Goal: Information Seeking & Learning: Learn about a topic

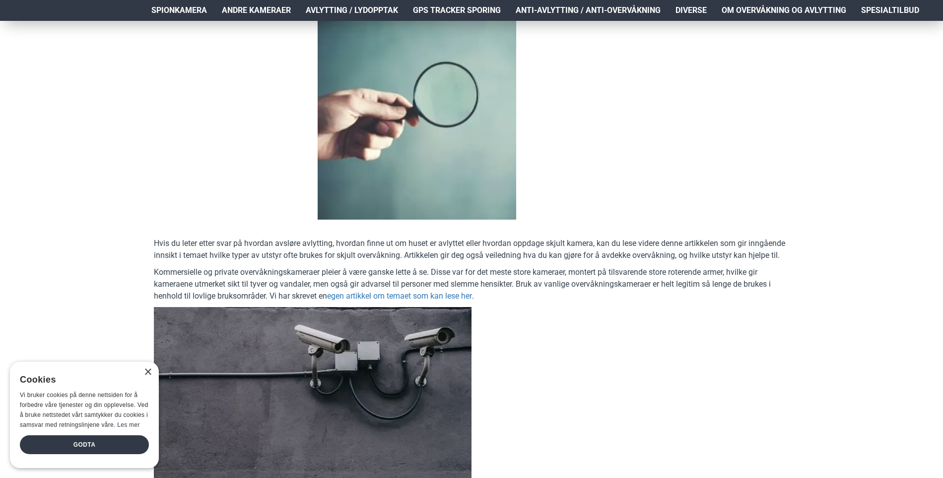
scroll to position [298, 0]
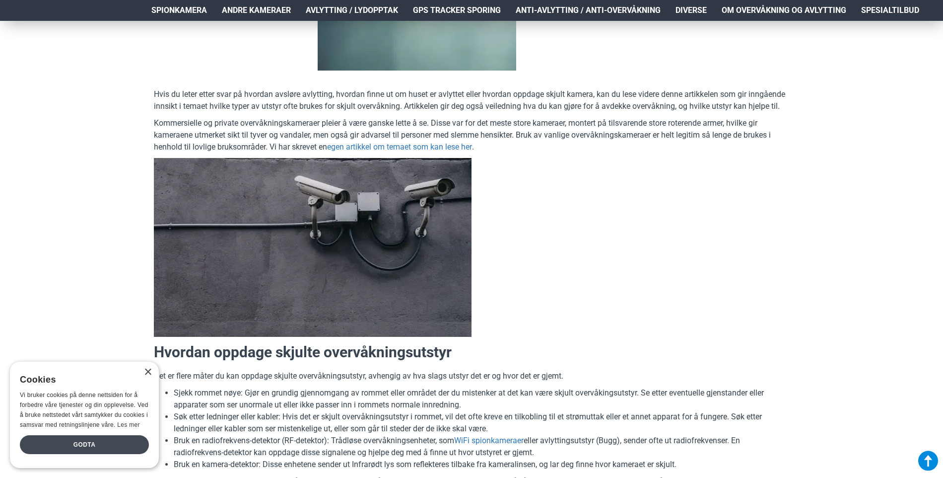
drag, startPoint x: 124, startPoint y: 443, endPoint x: 129, endPoint y: 442, distance: 5.1
click at [124, 442] on div "Godta" at bounding box center [84, 444] width 129 height 19
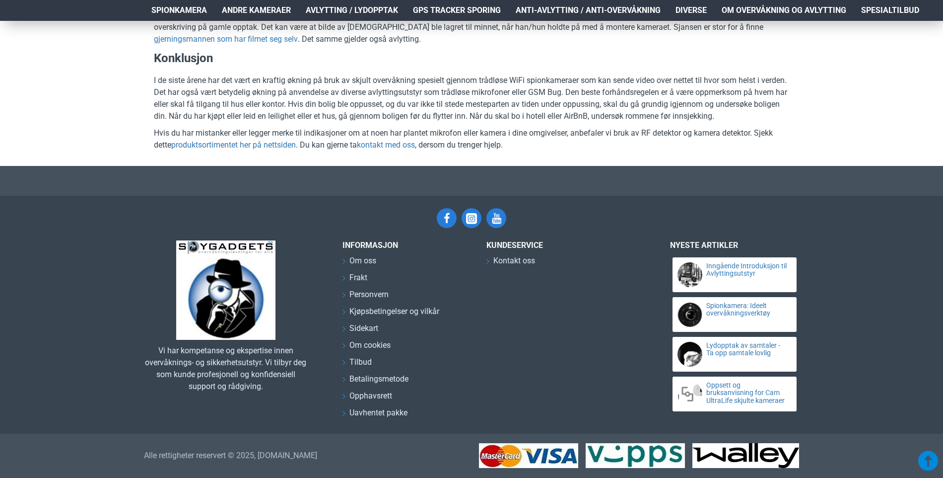
scroll to position [4667, 0]
click at [389, 151] on link "kontakt med oss" at bounding box center [386, 145] width 58 height 12
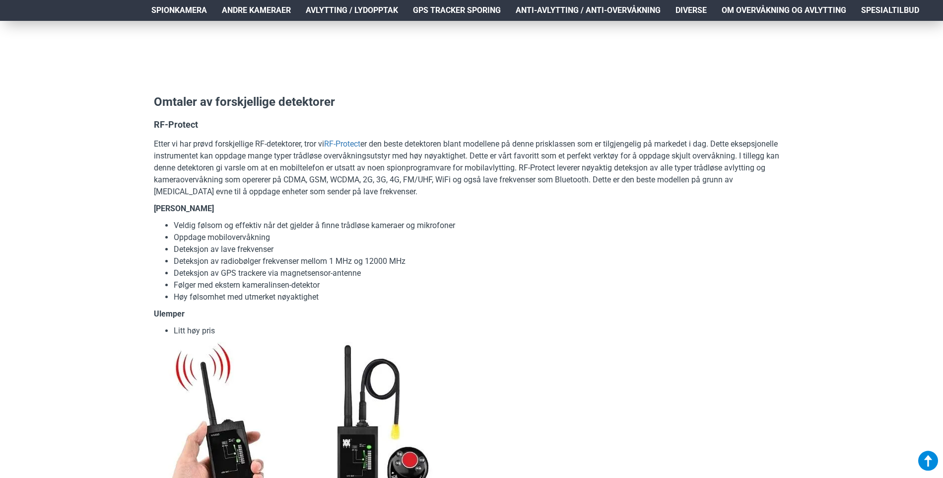
scroll to position [3078, 0]
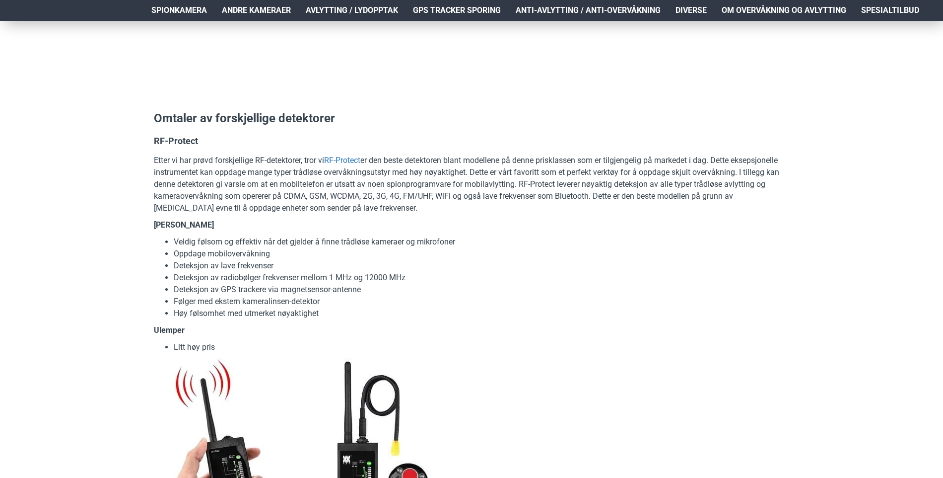
drag, startPoint x: 213, startPoint y: 244, endPoint x: 160, endPoint y: 244, distance: 52.6
click at [160, 147] on h4 "RF-Protect" at bounding box center [472, 141] width 636 height 12
click at [348, 166] on link "RF-Protect" at bounding box center [342, 160] width 36 height 12
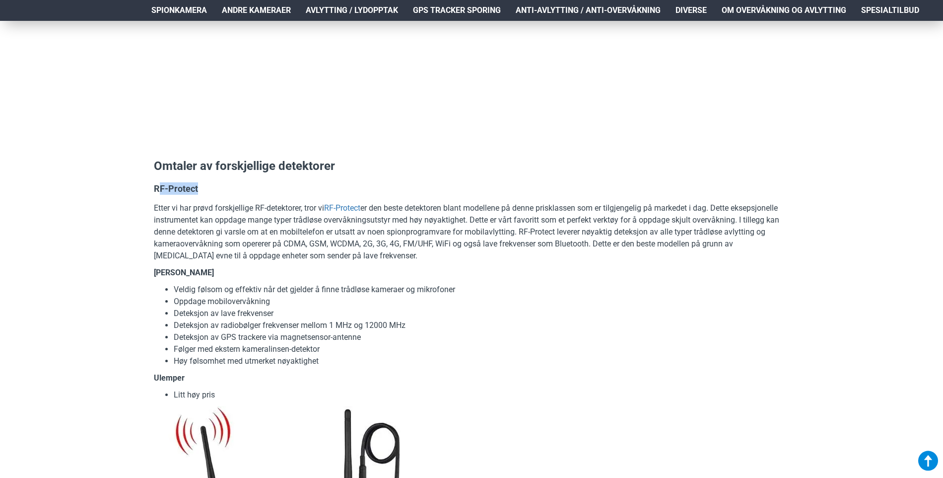
scroll to position [3029, 0]
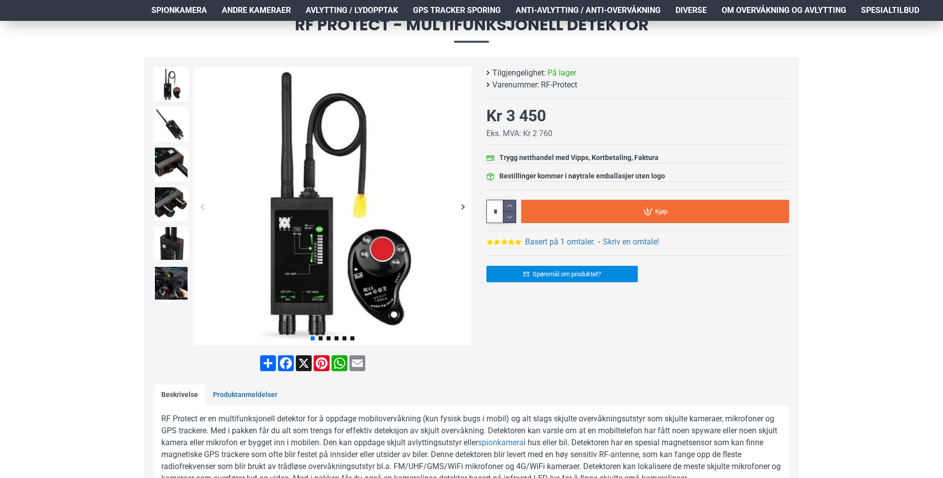
scroll to position [99, 0]
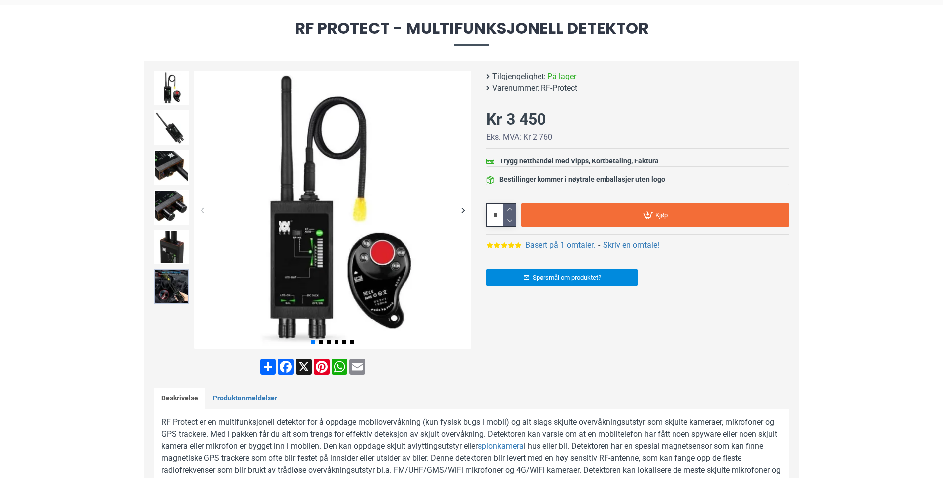
click at [174, 295] on img at bounding box center [171, 286] width 35 height 35
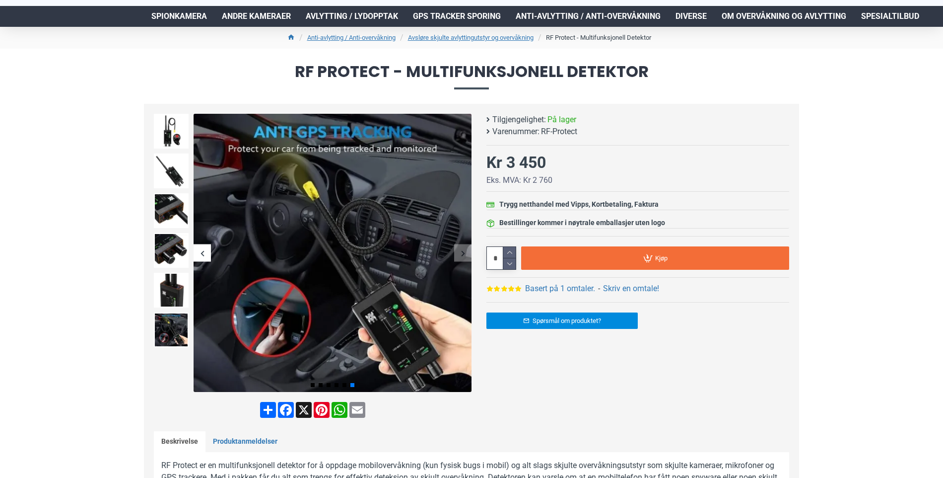
scroll to position [0, 0]
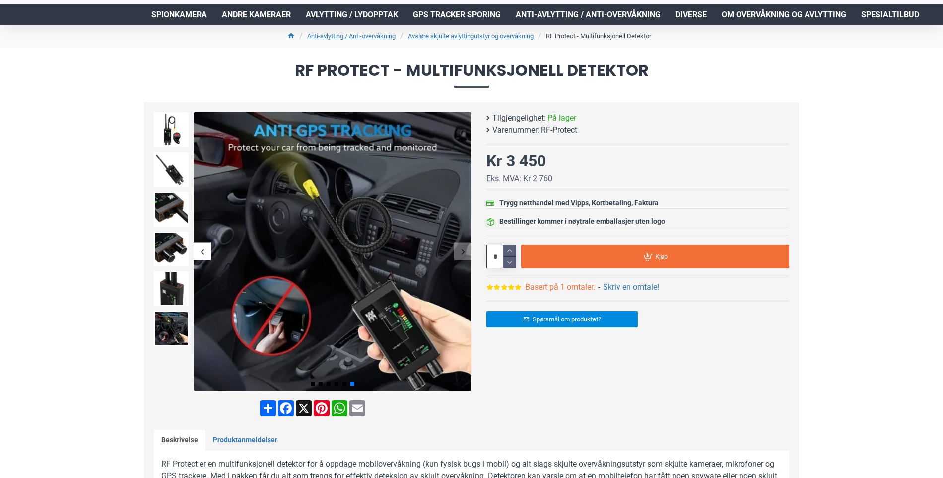
scroll to position [50, 0]
